Goal: Task Accomplishment & Management: Manage account settings

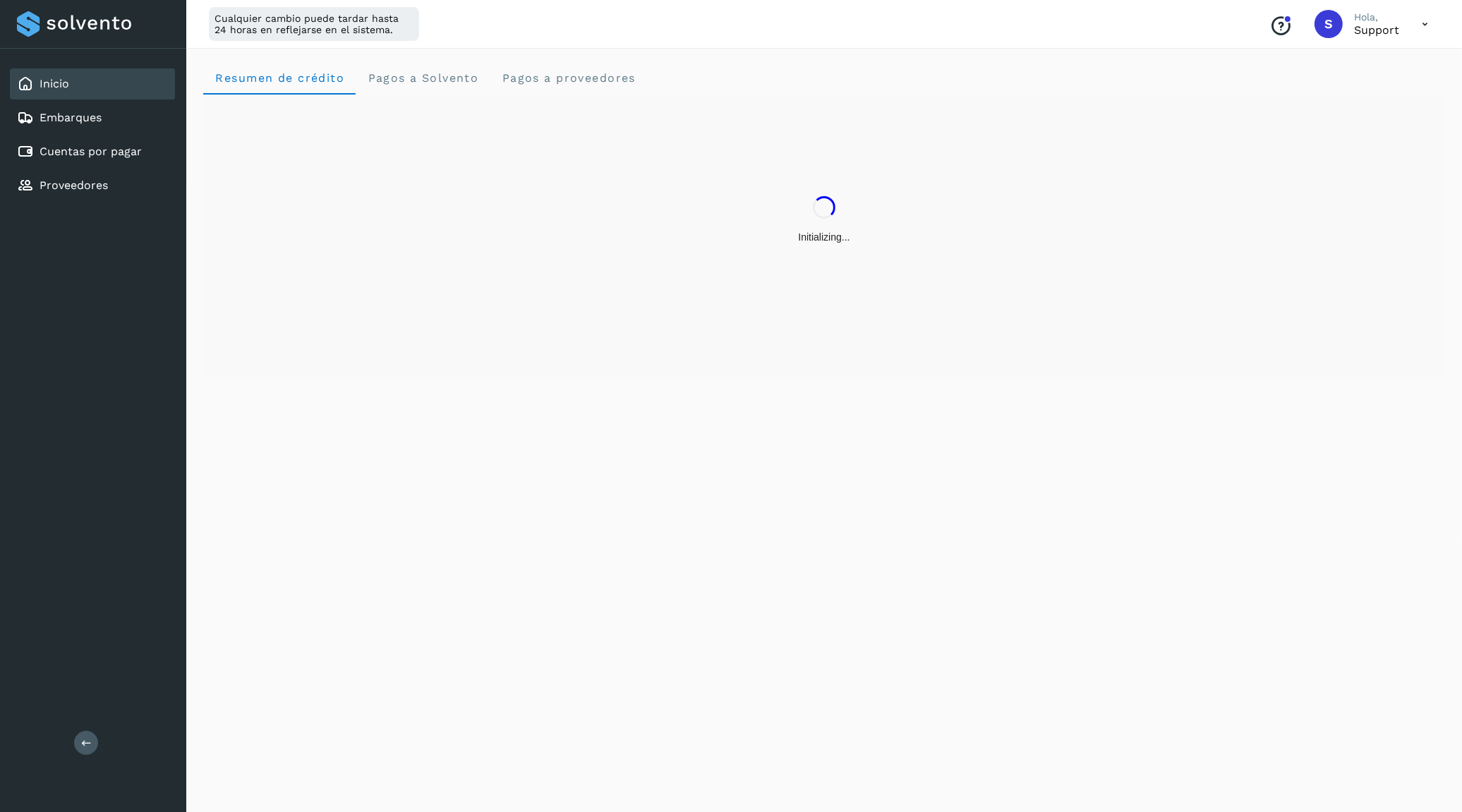
click at [1421, 22] on icon at bounding box center [1424, 24] width 29 height 29
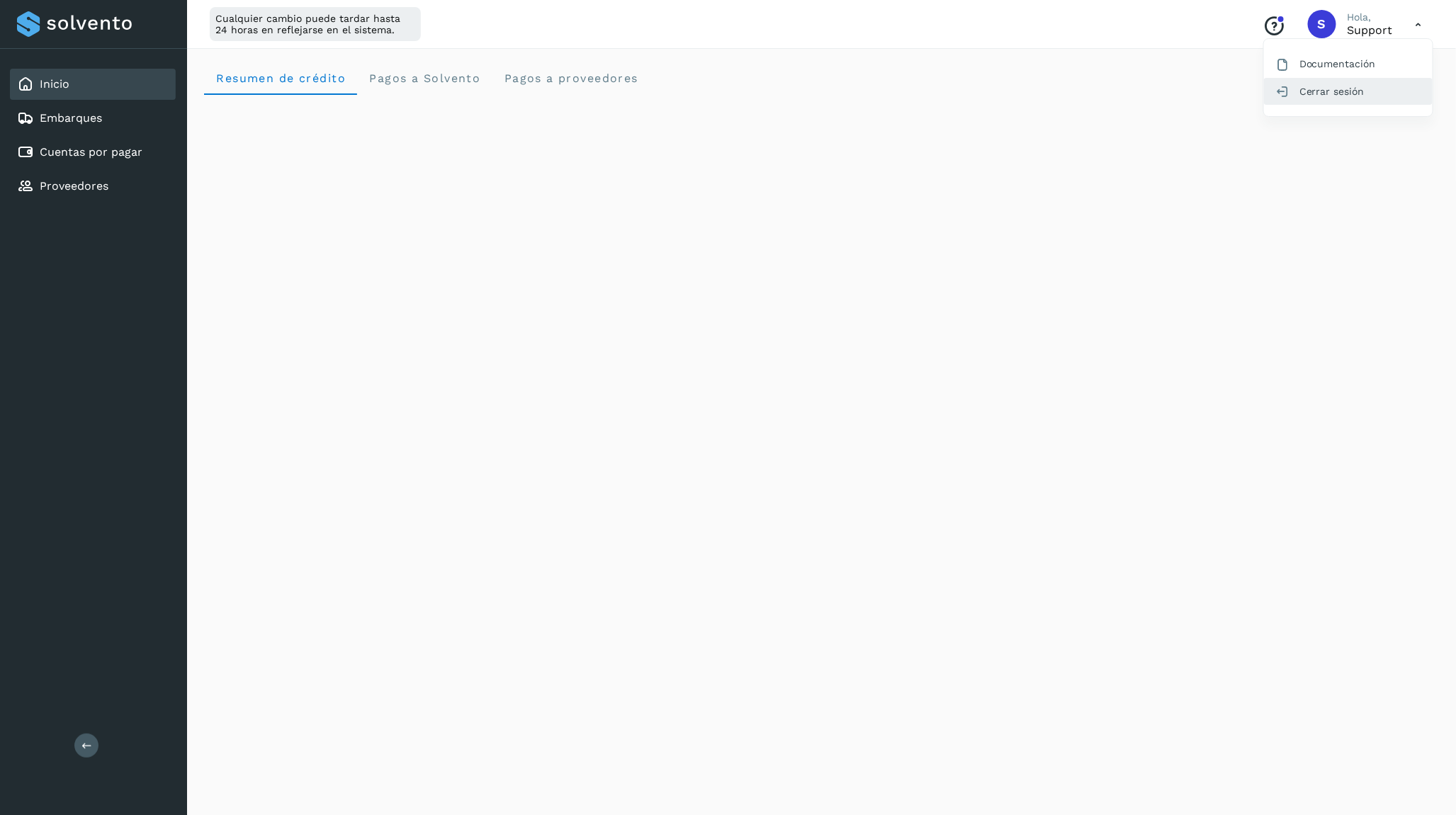
click at [1393, 91] on div "Cerrar sesión" at bounding box center [1347, 92] width 168 height 27
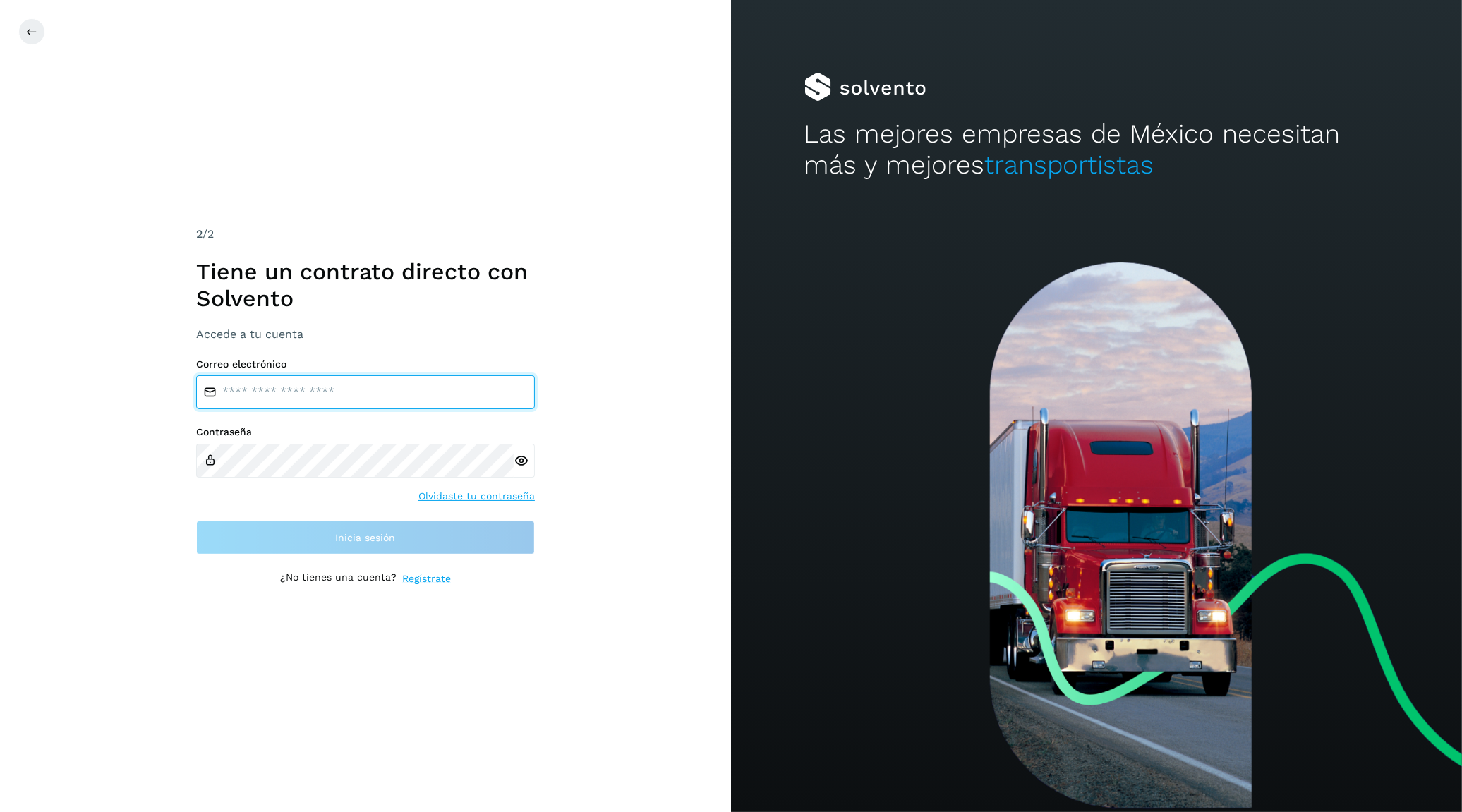
click at [276, 386] on input "email" at bounding box center [366, 393] width 339 height 34
type input "**********"
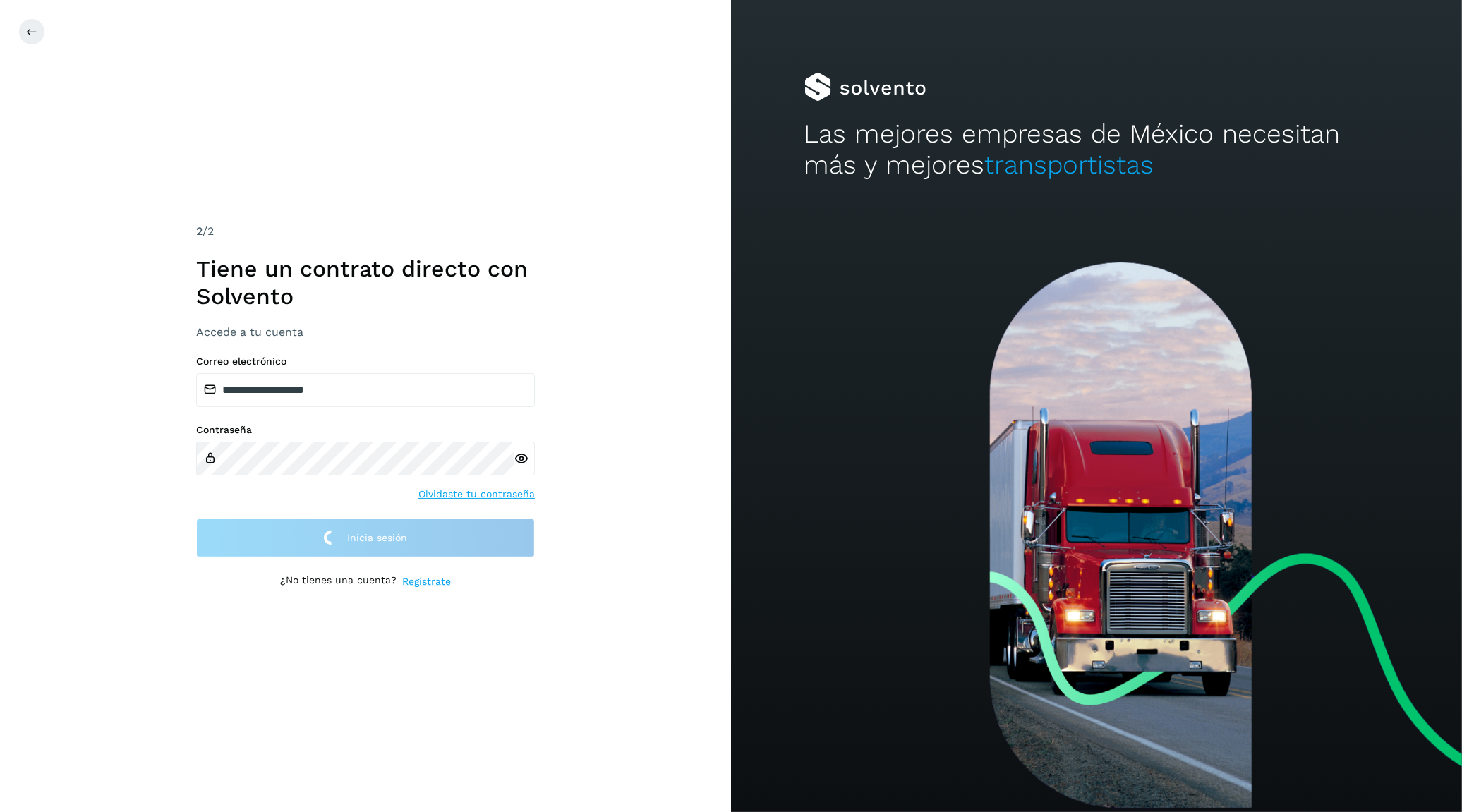
click at [130, 111] on div "**********" at bounding box center [365, 406] width 731 height 812
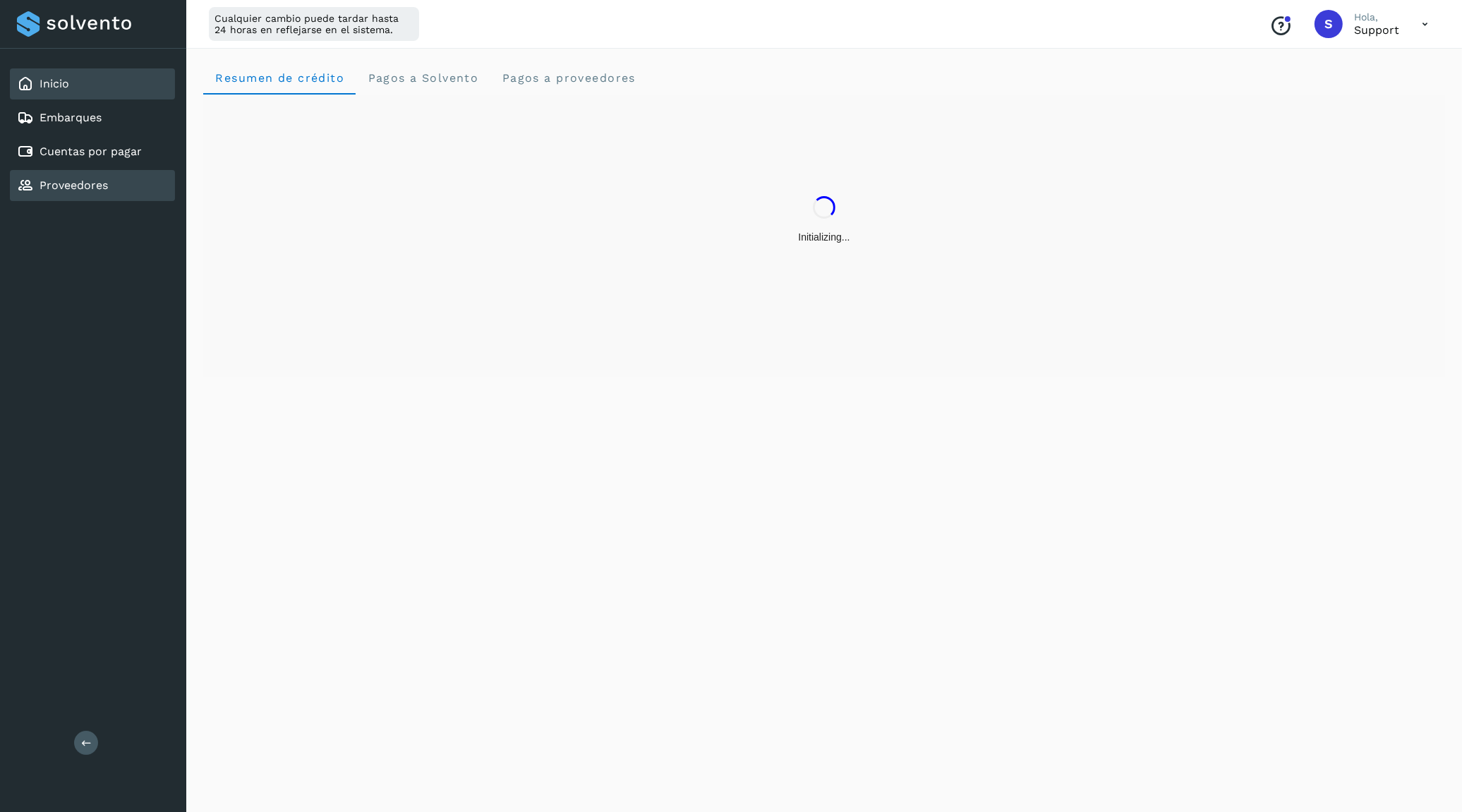
click at [134, 179] on div "Proveedores" at bounding box center [92, 186] width 165 height 31
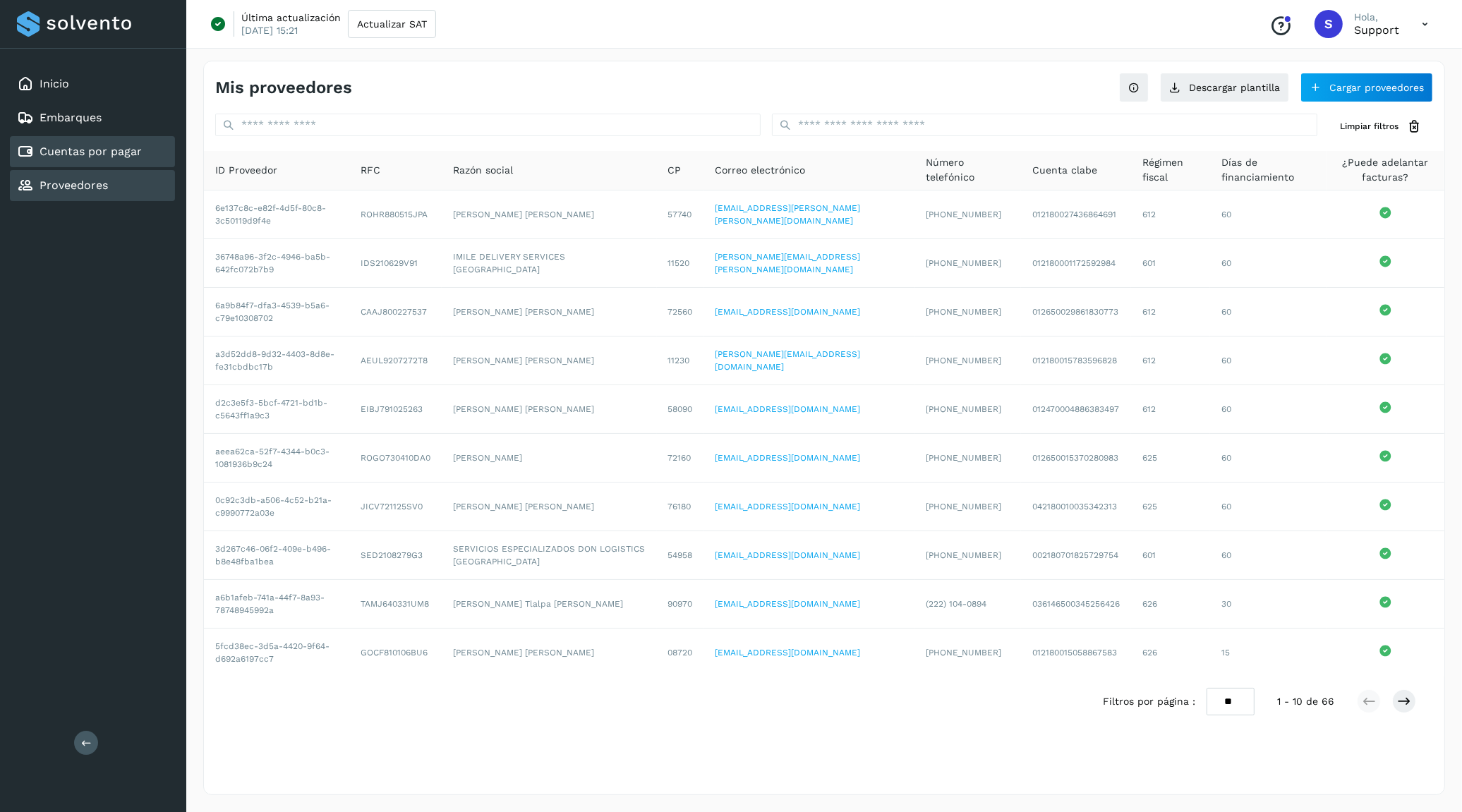
click at [129, 156] on div "Cuentas por pagar" at bounding box center [79, 151] width 125 height 17
click at [132, 157] on div "Cuentas por pagar" at bounding box center [92, 151] width 165 height 31
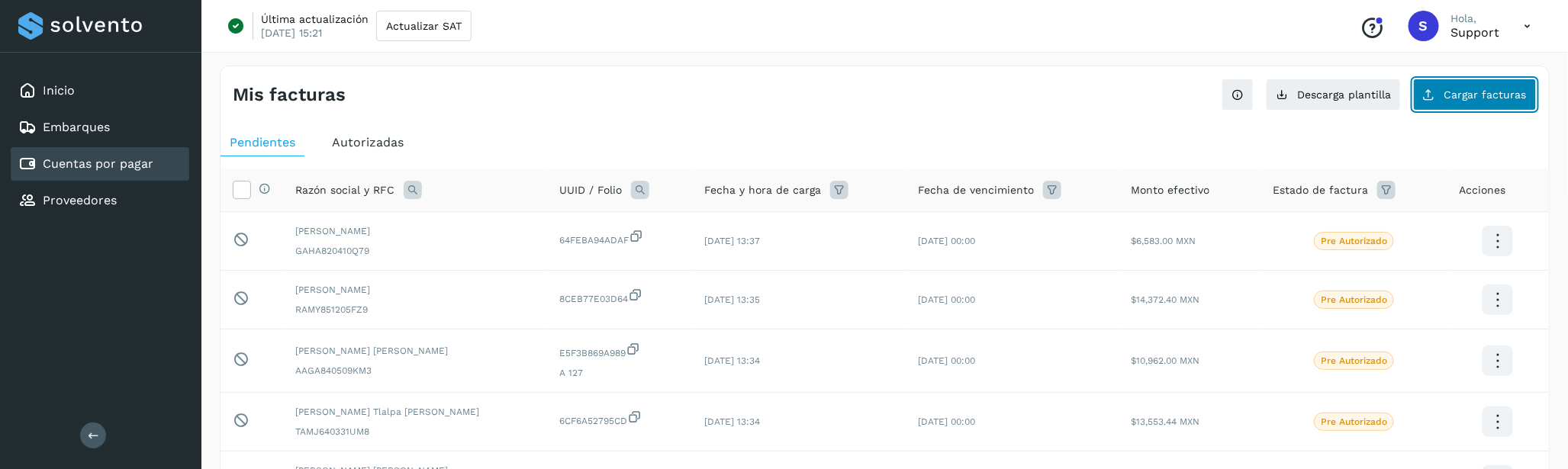
click at [1435, 88] on icon at bounding box center [1428, 94] width 13 height 13
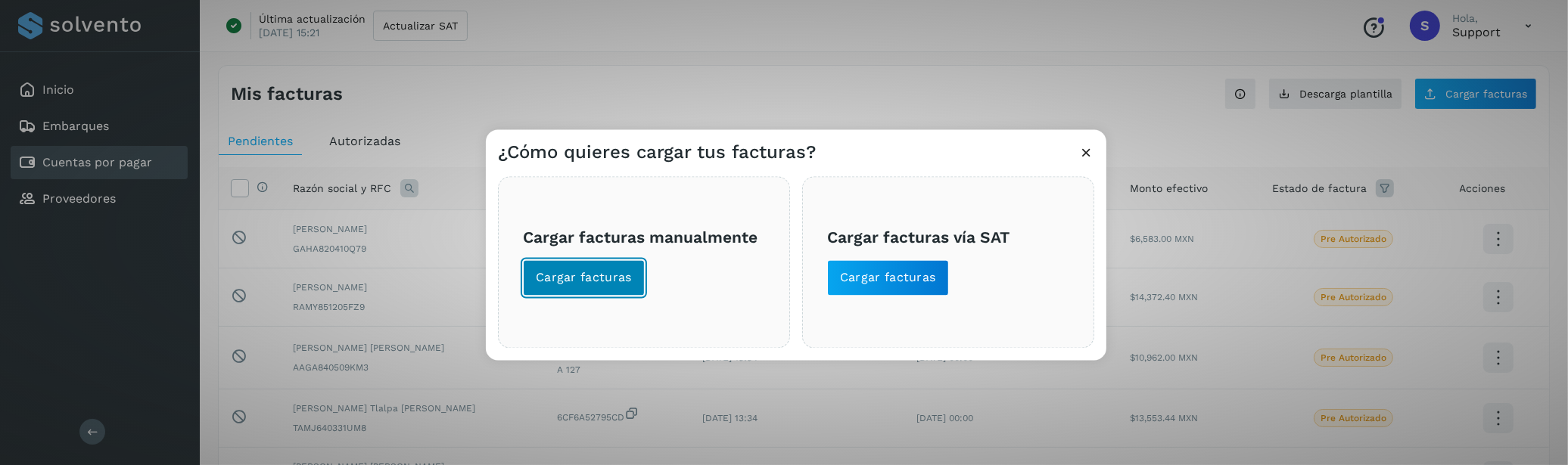
click at [615, 281] on span "Cargar facturas" at bounding box center [584, 277] width 96 height 16
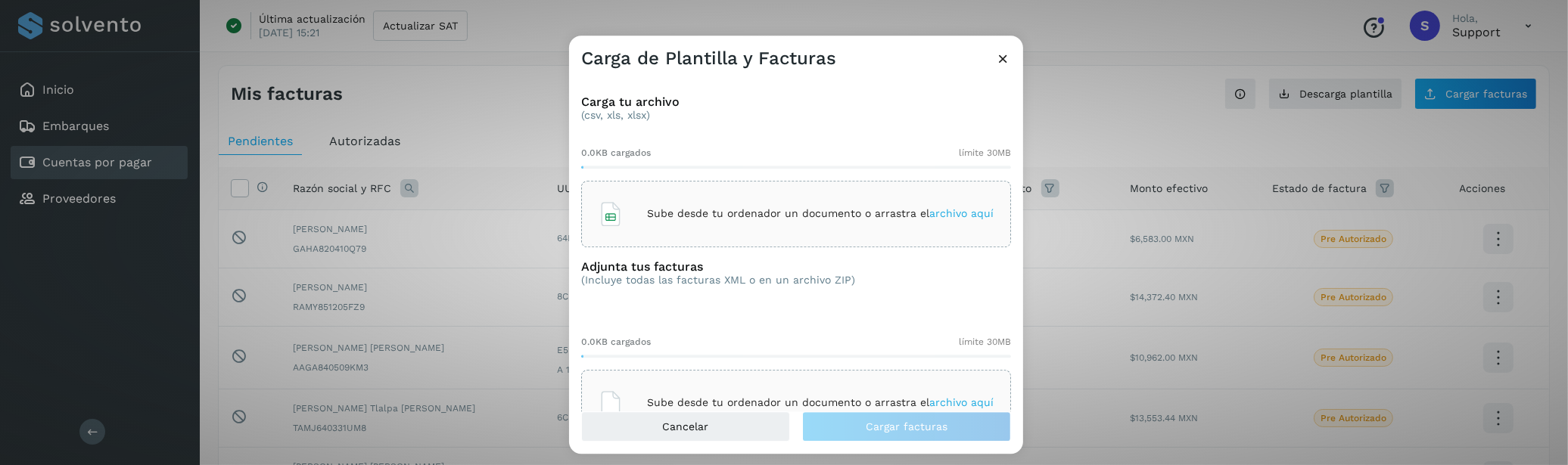
click at [998, 55] on icon at bounding box center [1003, 59] width 16 height 16
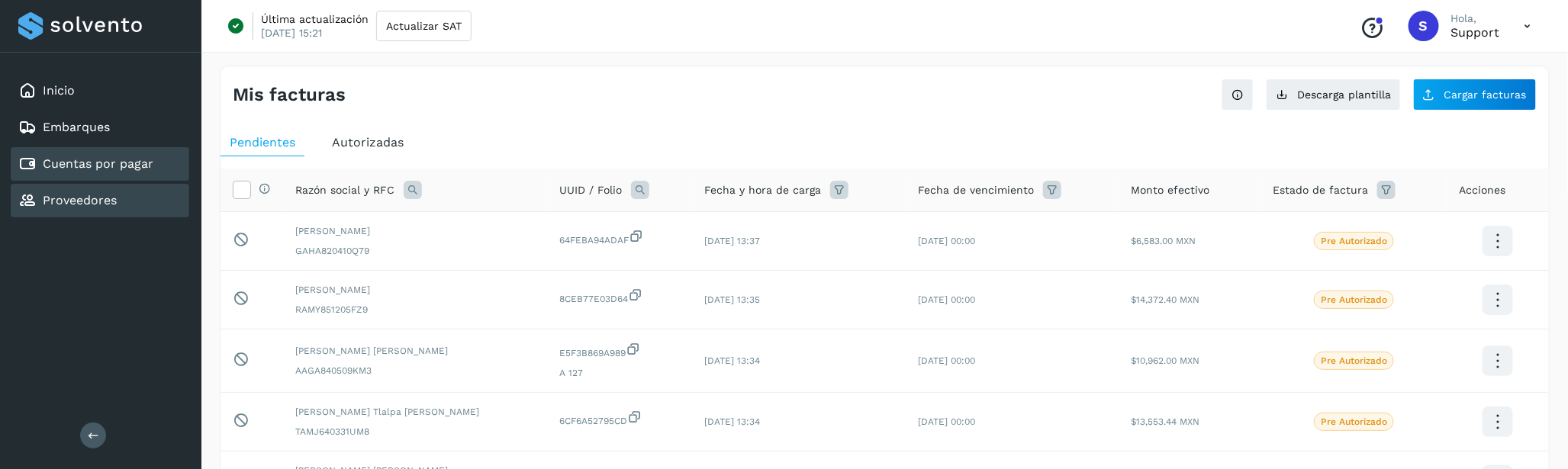
click at [74, 201] on link "Proveedores" at bounding box center [79, 200] width 74 height 15
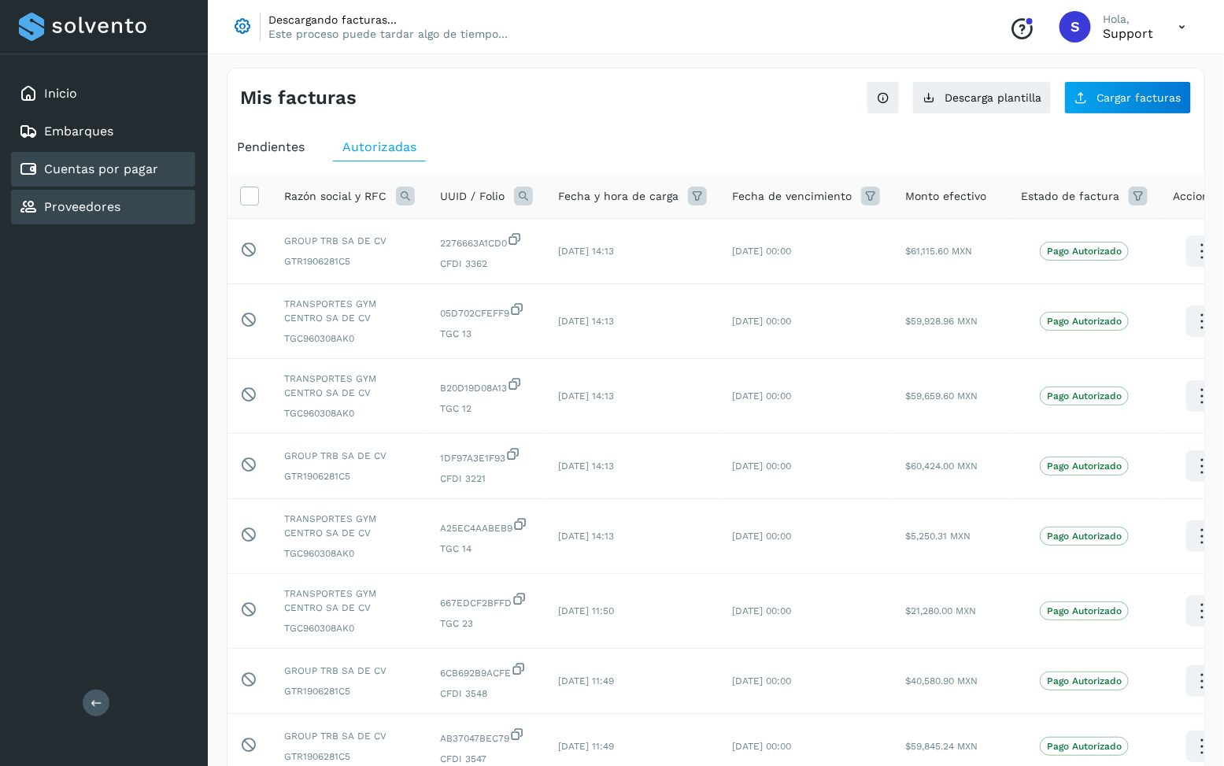
click at [111, 214] on div "Proveedores" at bounding box center [103, 207] width 184 height 35
